Goal: Task Accomplishment & Management: Complete application form

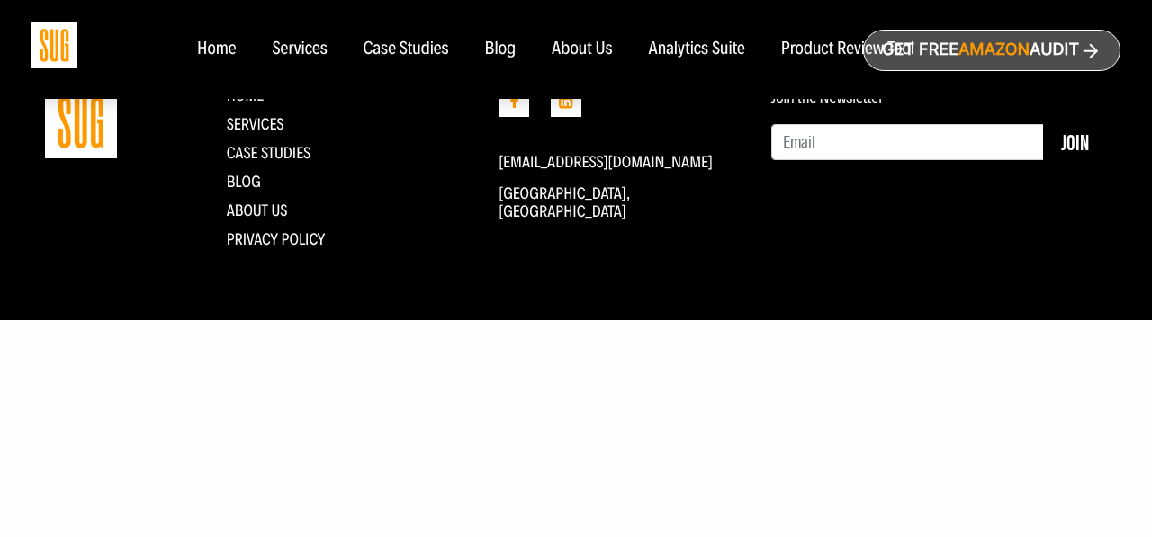
click at [967, 42] on span "Amazon" at bounding box center [993, 49] width 71 height 19
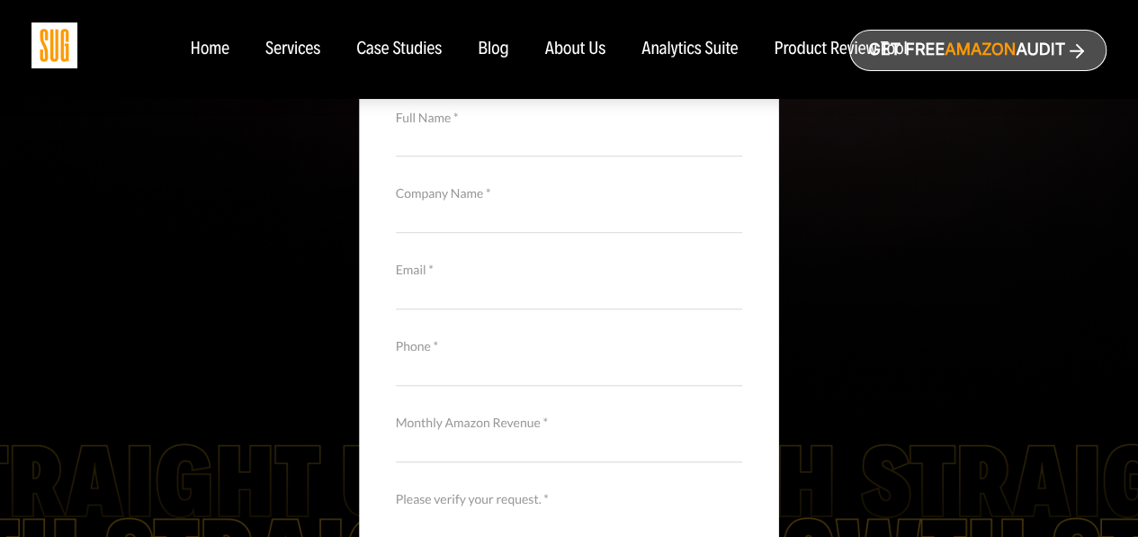
scroll to position [286, 0]
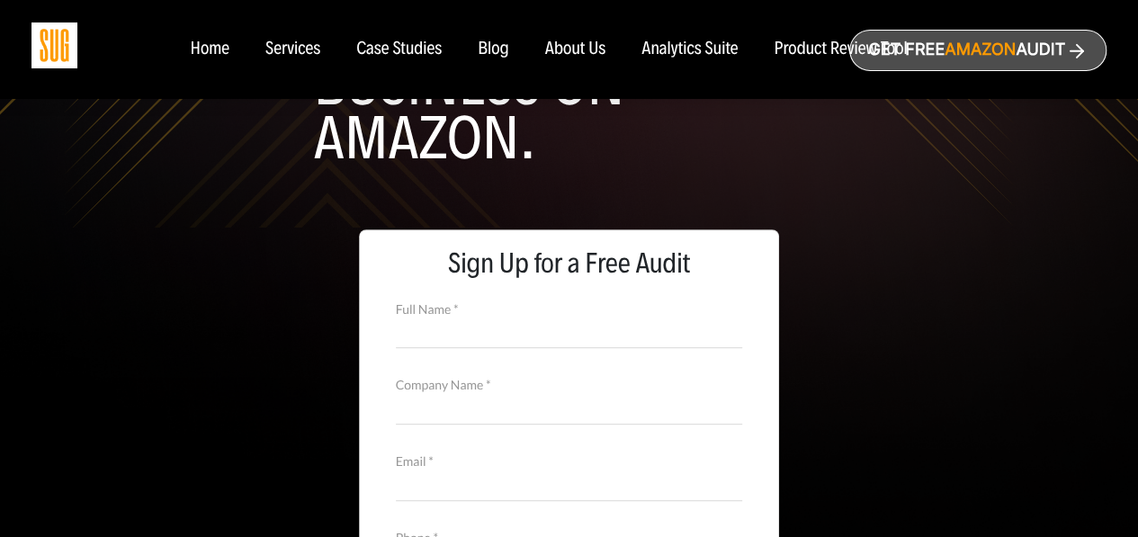
click at [459, 338] on input "Full Name *" at bounding box center [569, 332] width 347 height 31
type input "Cheryl Ann Harrop"
type input "Livwell Products/Adapted Nutrition"
type input "ch.harrop@uspiusa.com"
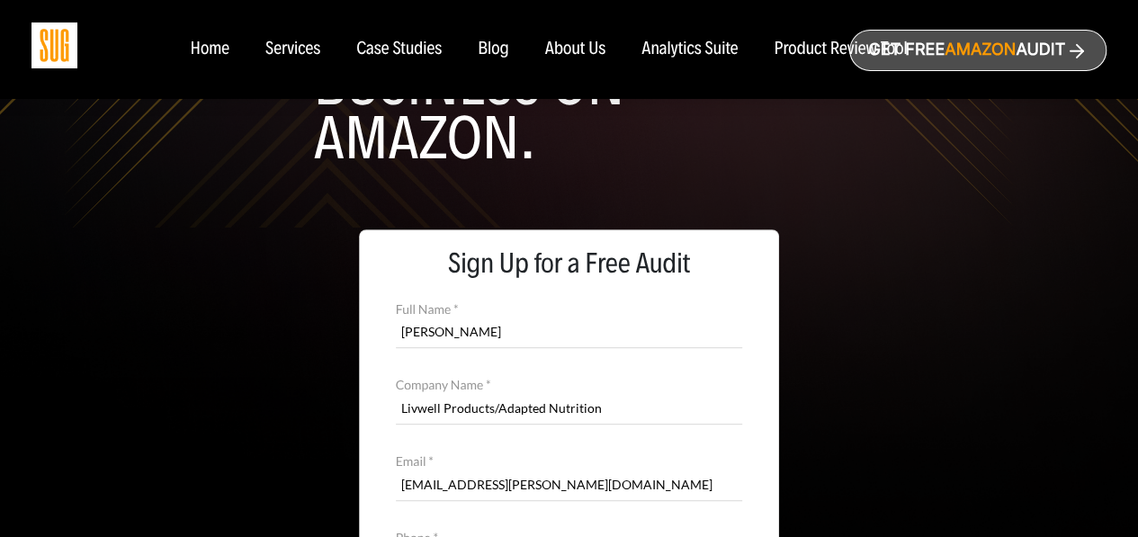
type input "8564047674"
click at [1087, 162] on div "Hello. We're excited to talk to you. WE help good people grow good business on …" at bounding box center [568, 17] width 1075 height 426
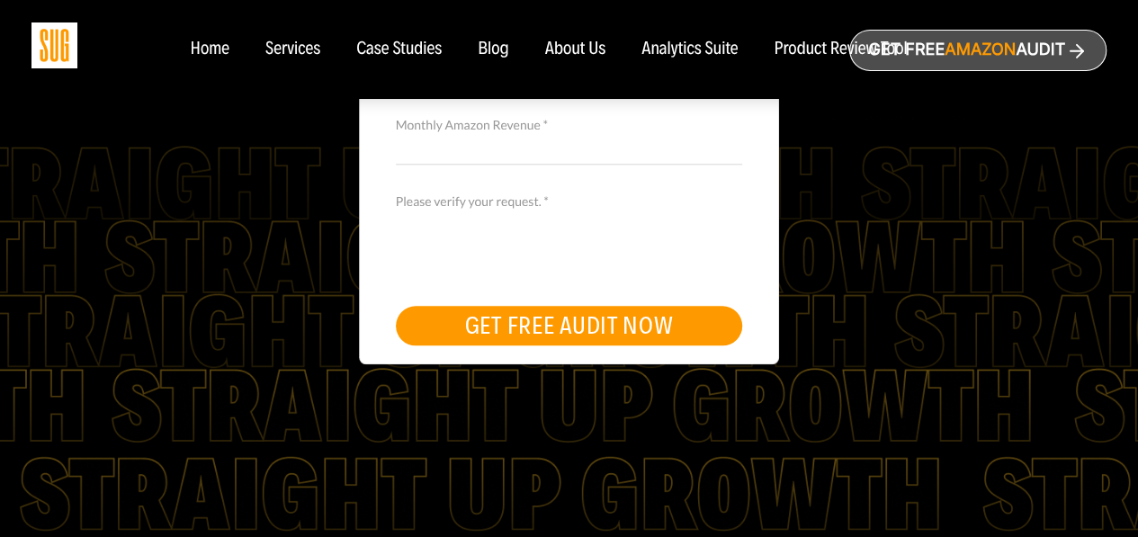
scroll to position [777, 0]
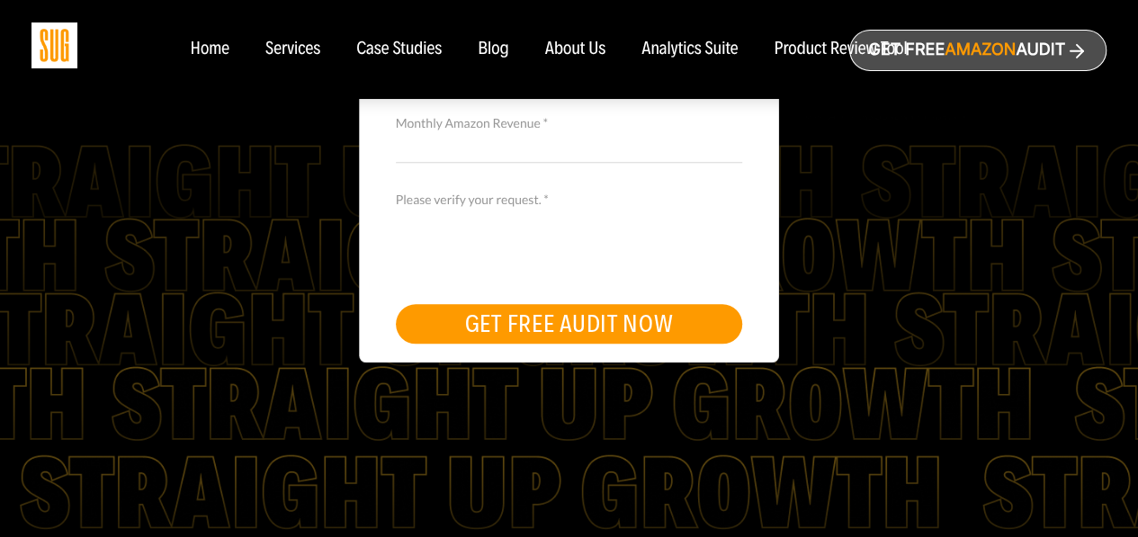
click at [559, 323] on button "GET FREE AUDIT NOW" at bounding box center [569, 324] width 347 height 40
